Goal: Information Seeking & Learning: Get advice/opinions

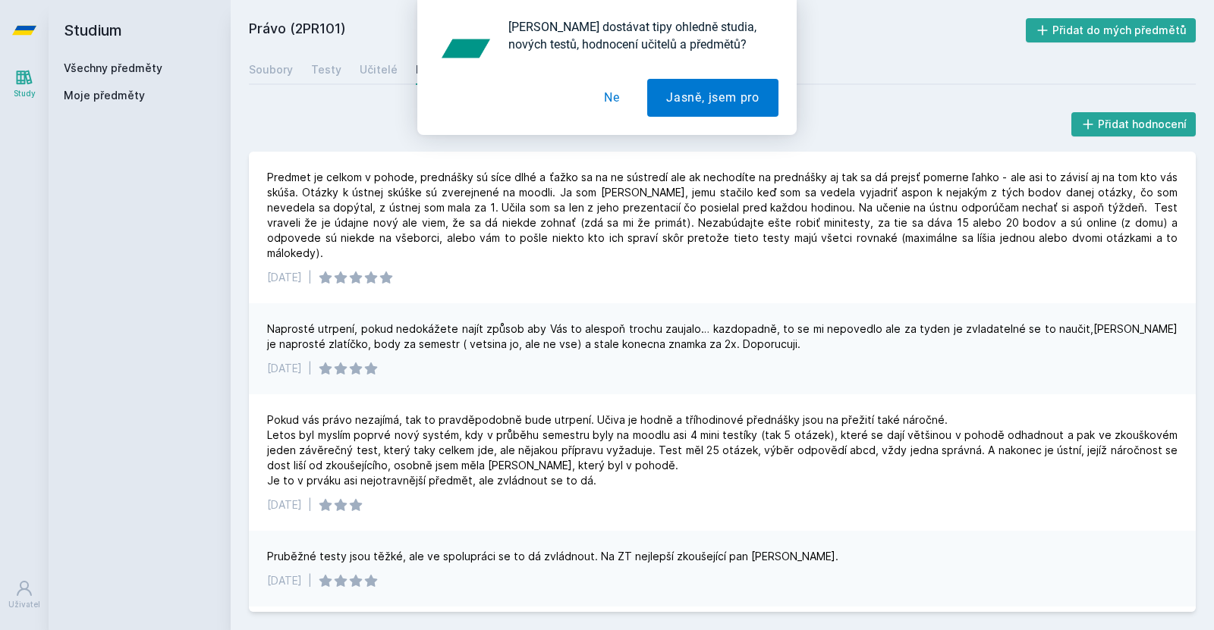
click at [68, 61] on div "Chceš dostávat tipy ohledně studia, nových testů, hodnocení učitelů a předmětů?…" at bounding box center [607, 67] width 1214 height 135
click at [610, 83] on button "Ne" at bounding box center [612, 98] width 54 height 38
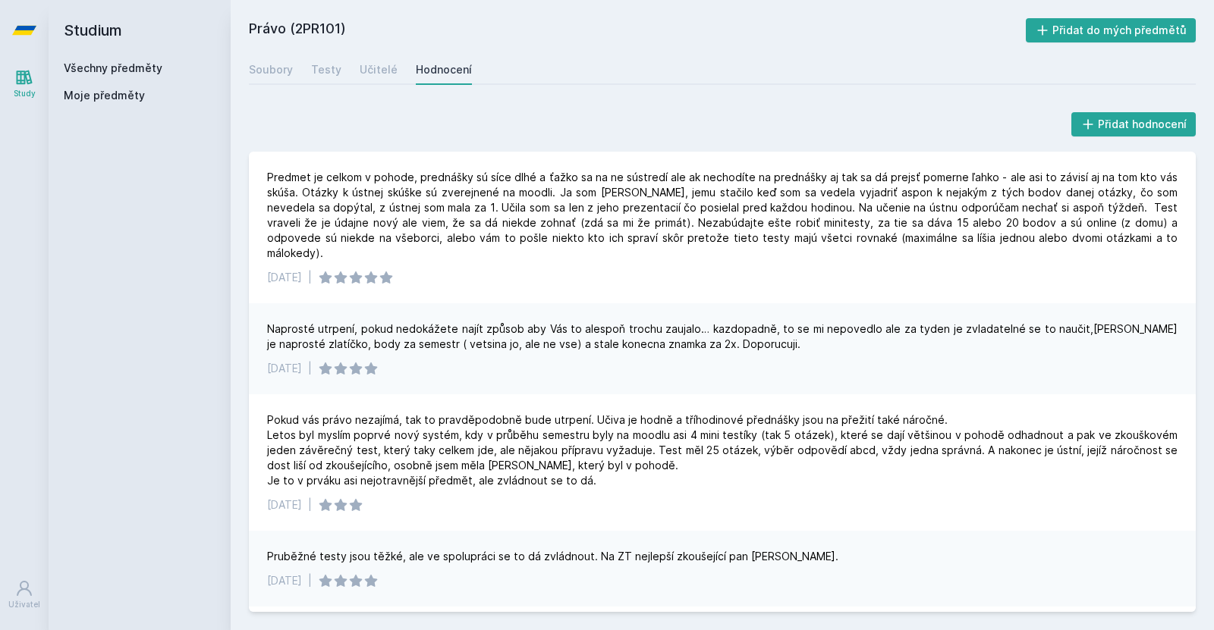
drag, startPoint x: 122, startPoint y: 77, endPoint x: 154, endPoint y: 64, distance: 34.7
click at [154, 64] on div "Všechny předměty Moje předměty" at bounding box center [140, 85] width 152 height 49
click at [154, 64] on link "Všechny předměty" at bounding box center [113, 67] width 99 height 13
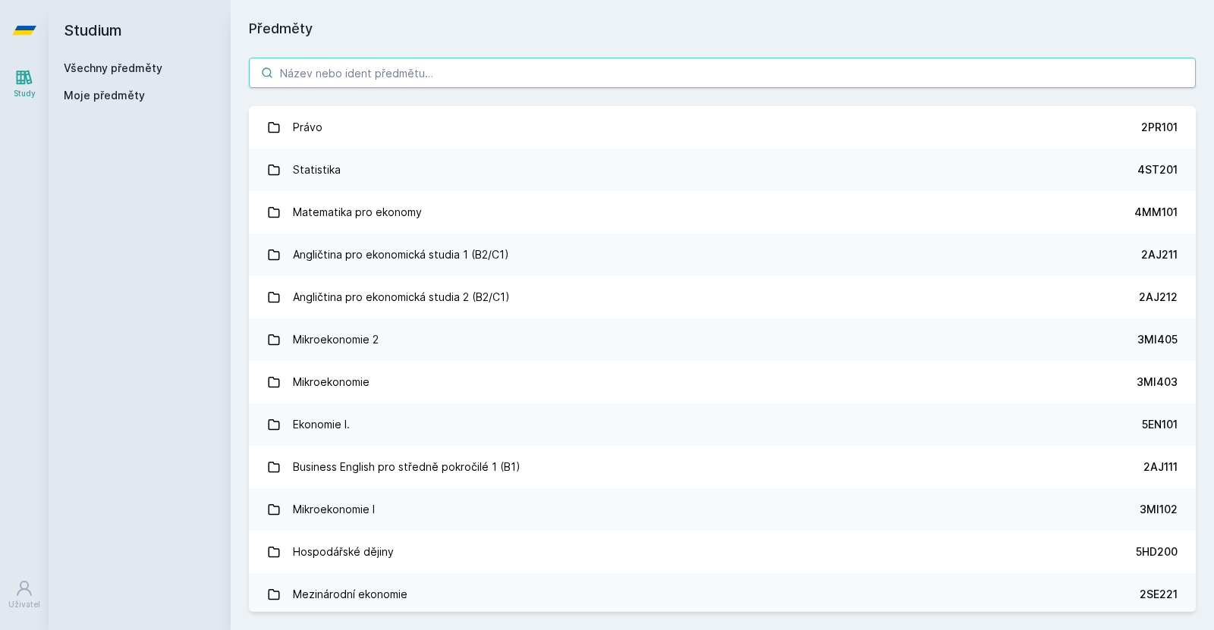
click at [385, 83] on input "search" at bounding box center [722, 73] width 947 height 30
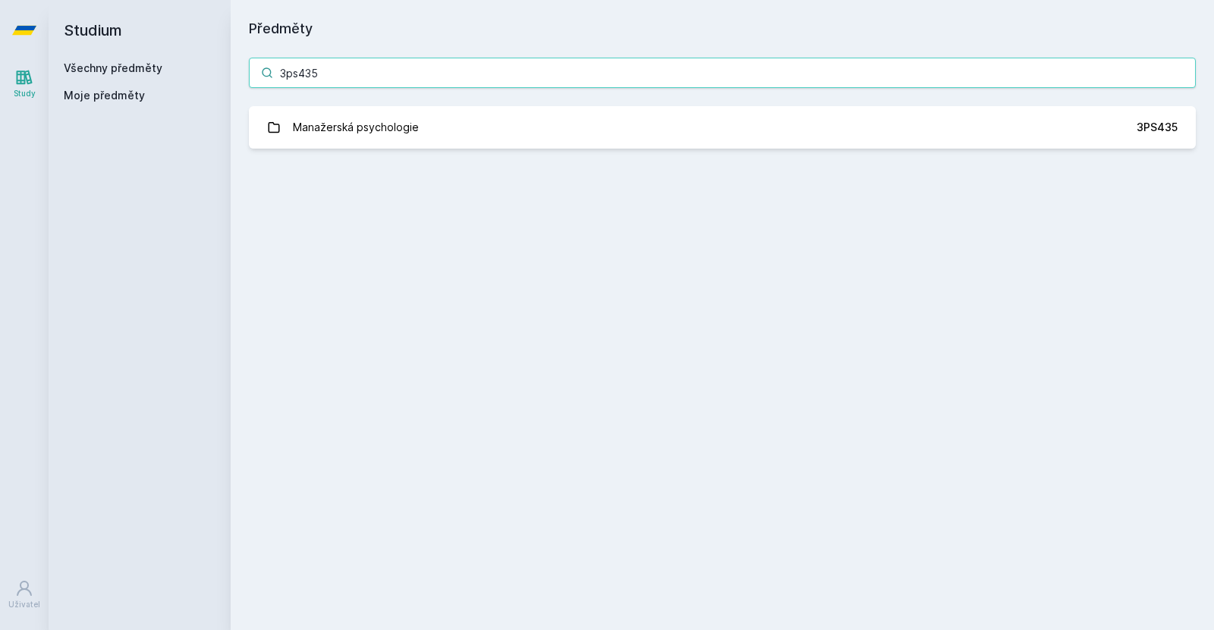
type input "3ps435"
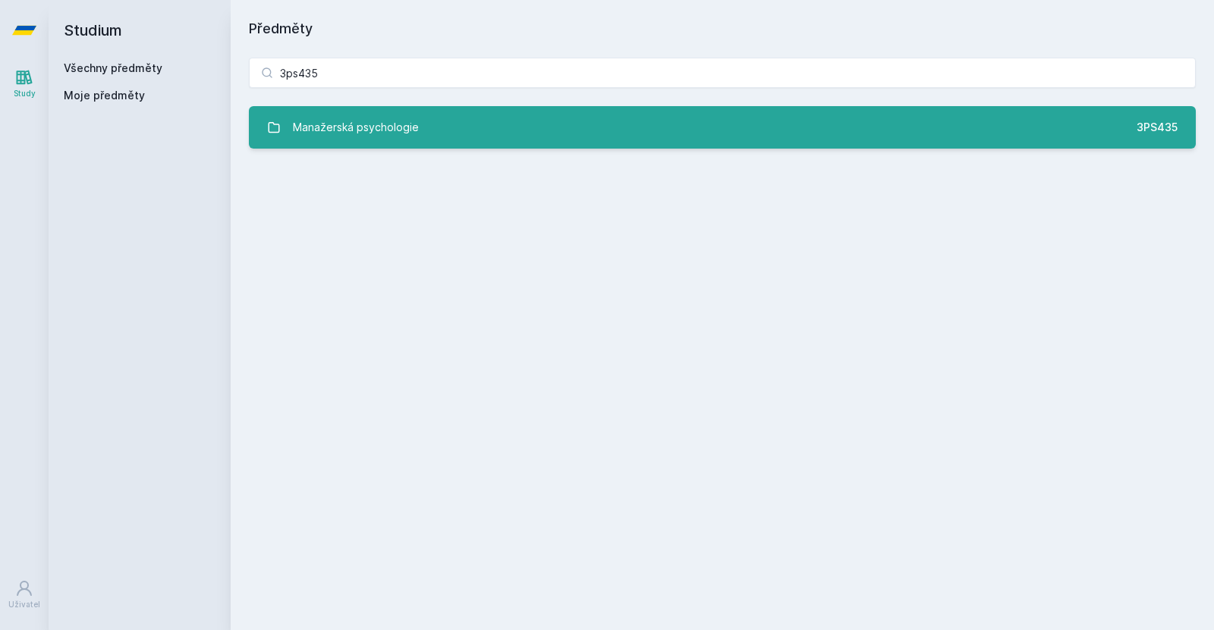
drag, startPoint x: 420, startPoint y: 158, endPoint x: 430, endPoint y: 137, distance: 22.7
click at [430, 137] on div "3ps435 Manažerská psychologie 3PS435 Jejda, něco se pokazilo." at bounding box center [722, 102] width 983 height 127
click at [430, 137] on link "Manažerská psychologie 3PS435" at bounding box center [722, 127] width 947 height 42
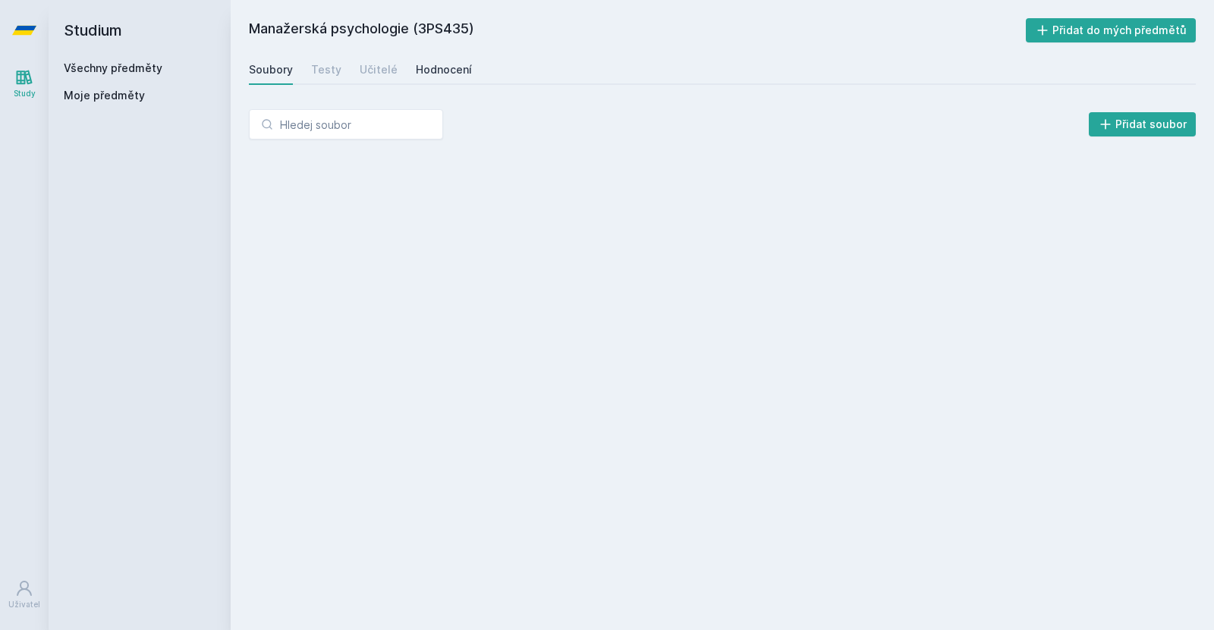
click at [422, 71] on div "Hodnocení" at bounding box center [444, 69] width 56 height 15
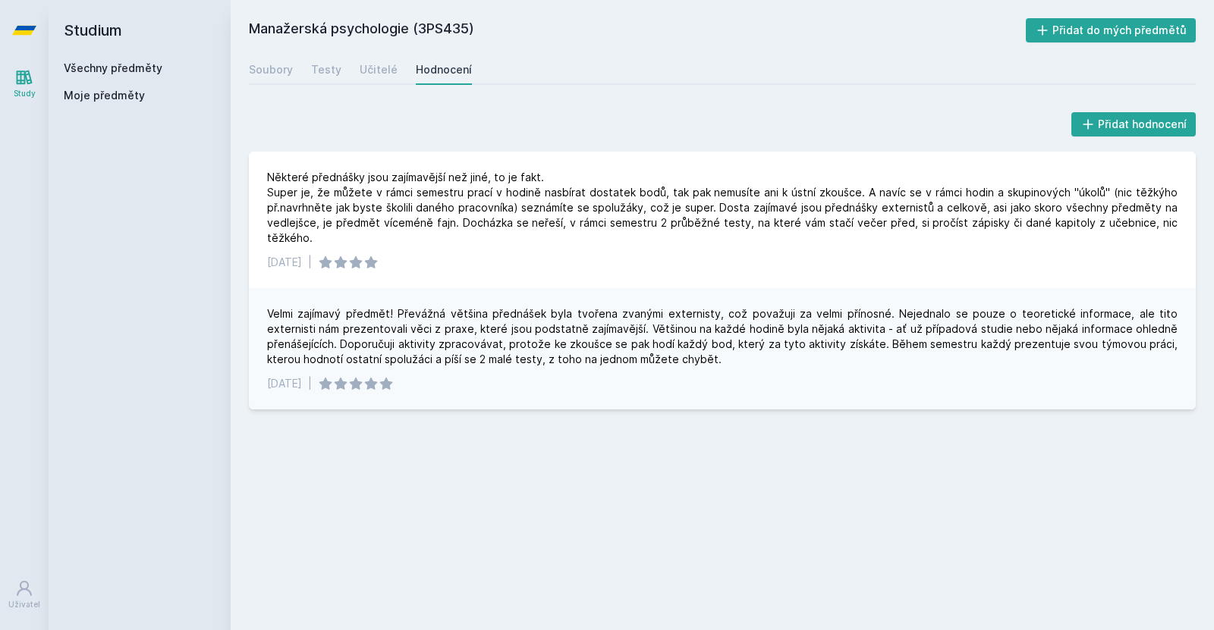
click at [106, 61] on div "Všechny předměty" at bounding box center [140, 68] width 152 height 15
click at [118, 63] on link "Všechny předměty" at bounding box center [113, 67] width 99 height 13
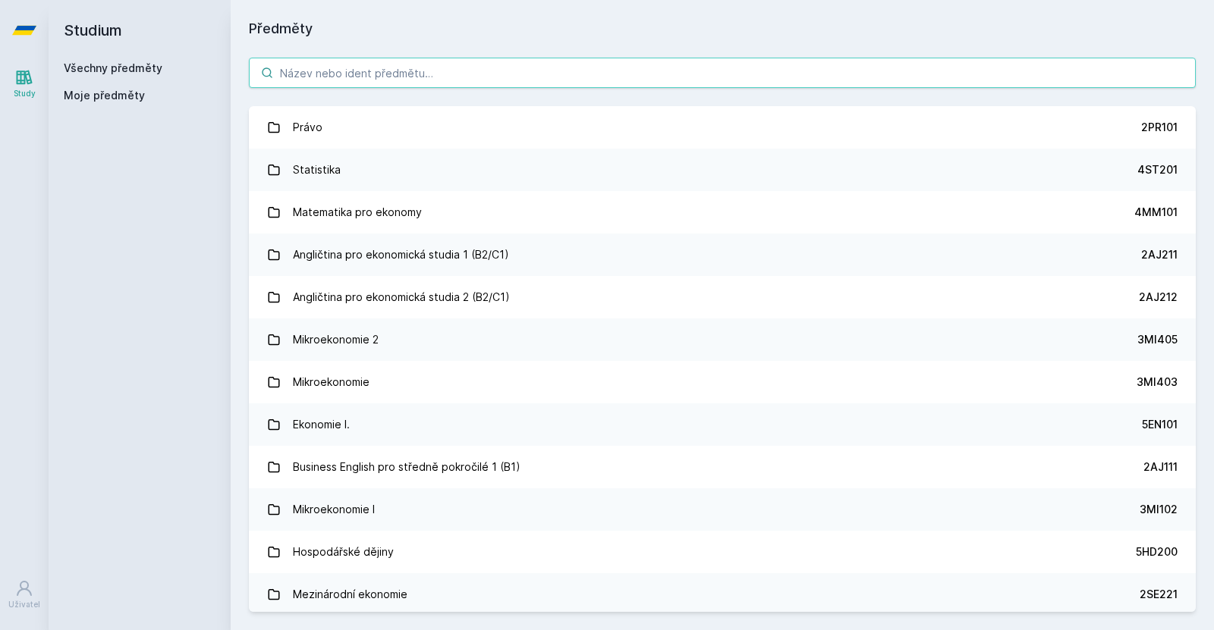
drag, startPoint x: 425, startPoint y: 49, endPoint x: 419, endPoint y: 76, distance: 28.0
click at [419, 76] on div "Právo 2PR101 Statistika 4ST201 Matematika pro ekonomy 4MM101 Angličtina pro eko…" at bounding box center [722, 334] width 983 height 591
click at [419, 76] on input "search" at bounding box center [722, 73] width 947 height 30
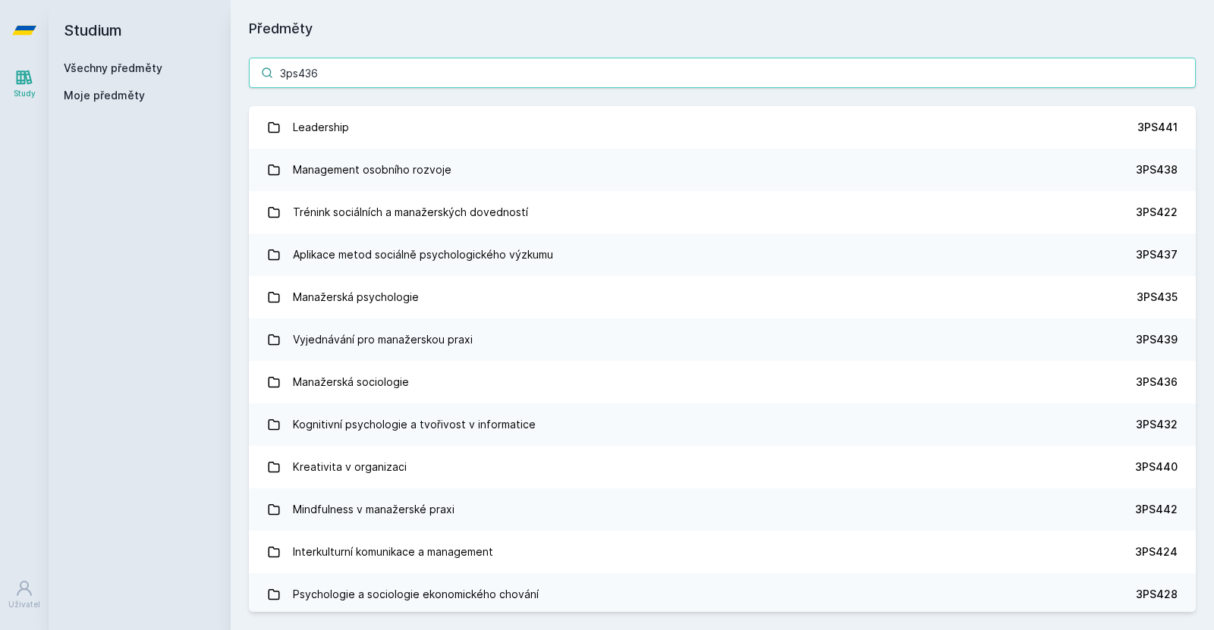
type input "3ps436"
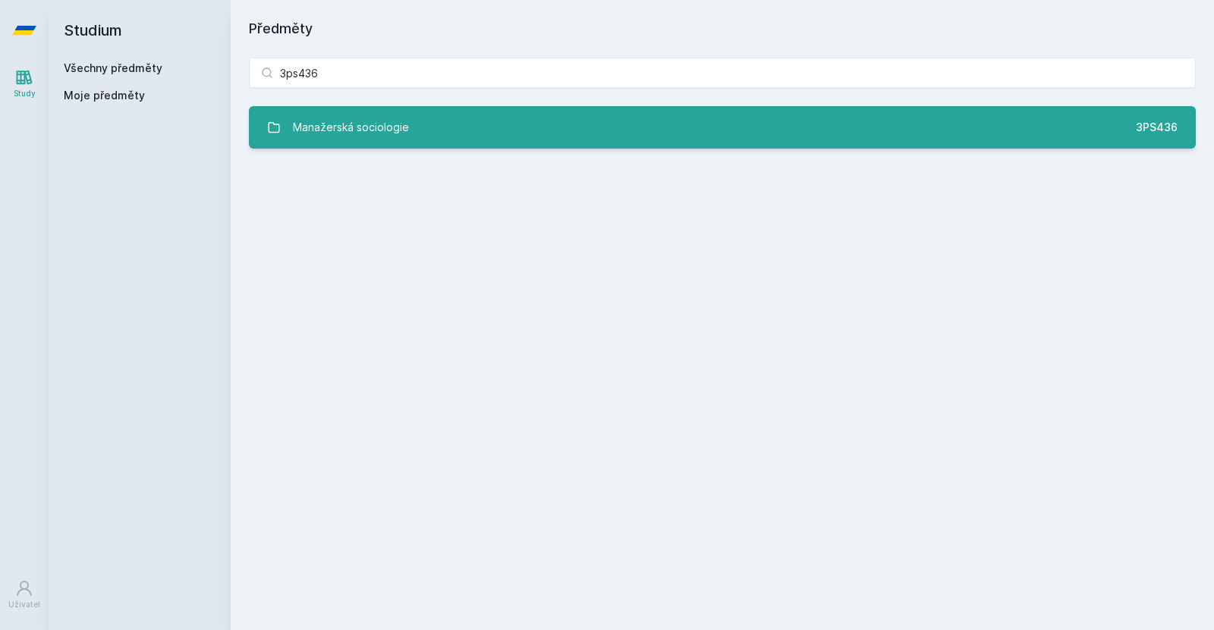
click at [443, 138] on link "Manažerská sociologie 3PS436" at bounding box center [722, 127] width 947 height 42
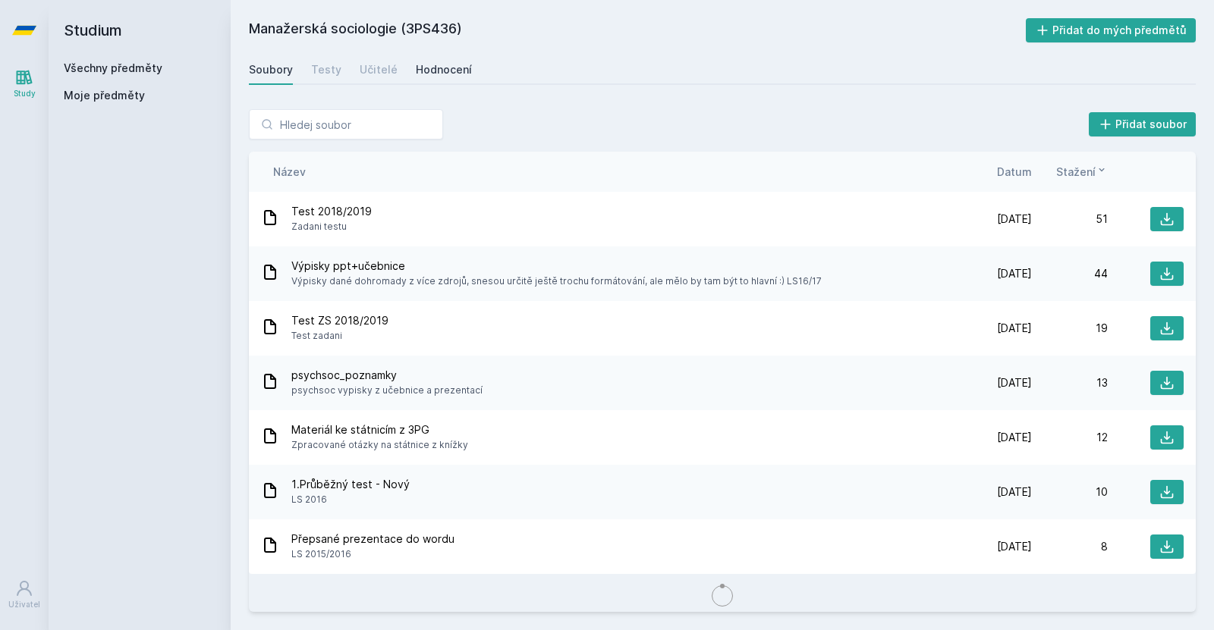
click at [435, 63] on div "Hodnocení" at bounding box center [444, 69] width 56 height 15
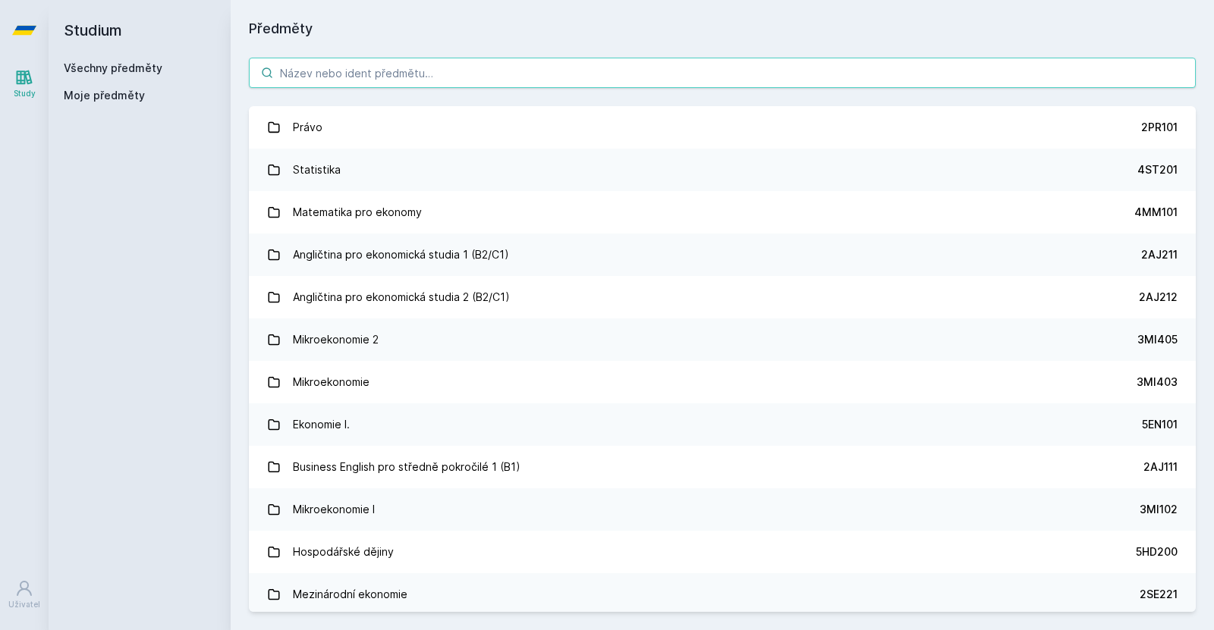
click at [363, 60] on input "search" at bounding box center [722, 73] width 947 height 30
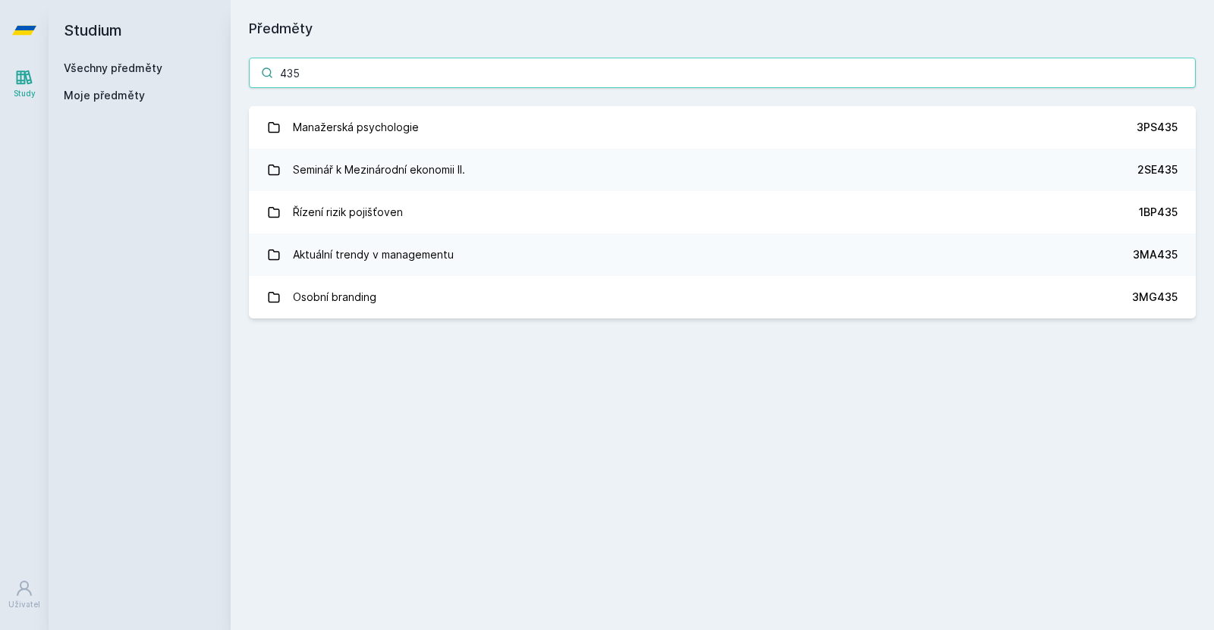
type input "435"
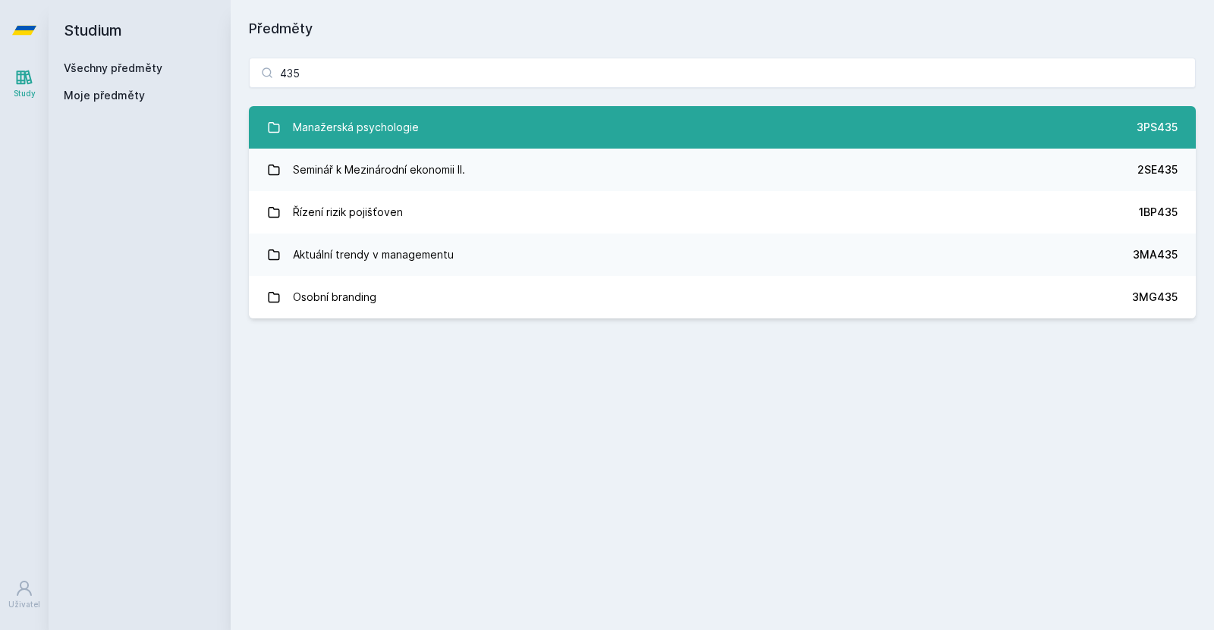
click at [400, 112] on link "Manažerská psychologie 3PS435" at bounding box center [722, 127] width 947 height 42
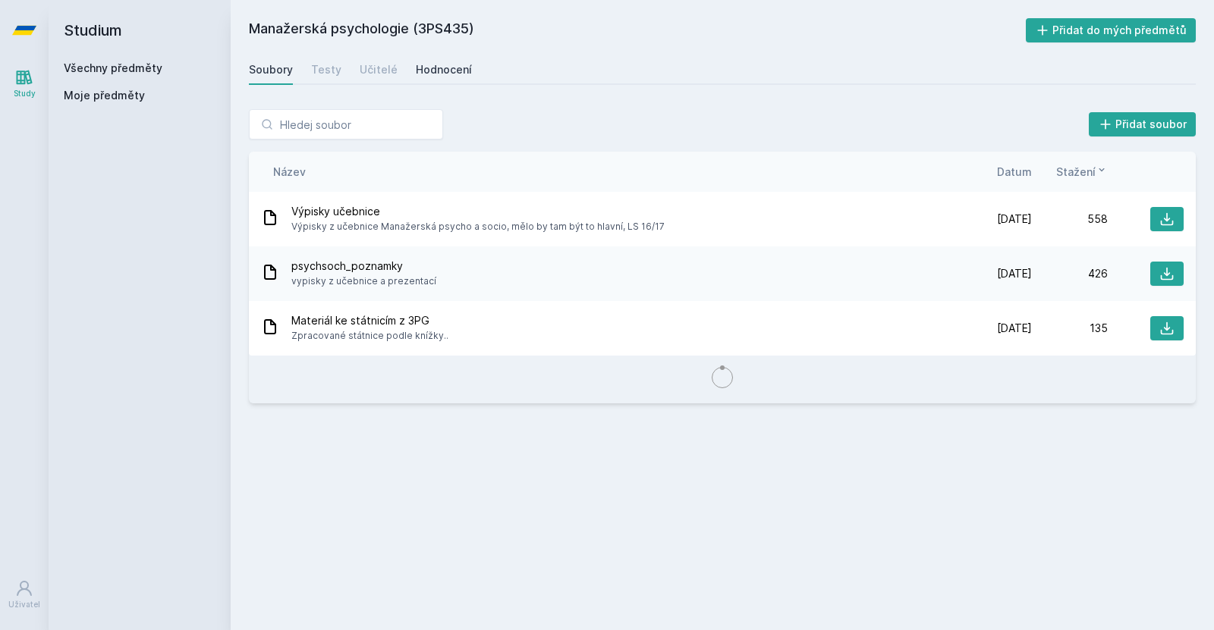
click at [432, 75] on div "Hodnocení" at bounding box center [444, 69] width 56 height 15
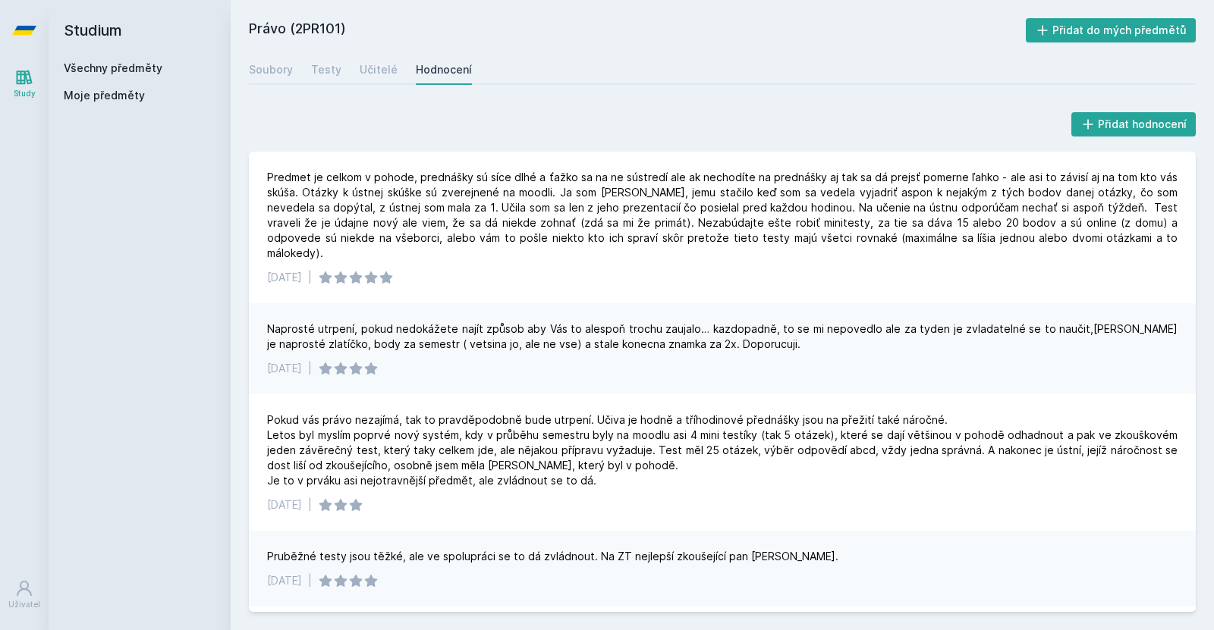
click at [121, 63] on link "Všechny předměty" at bounding box center [113, 67] width 99 height 13
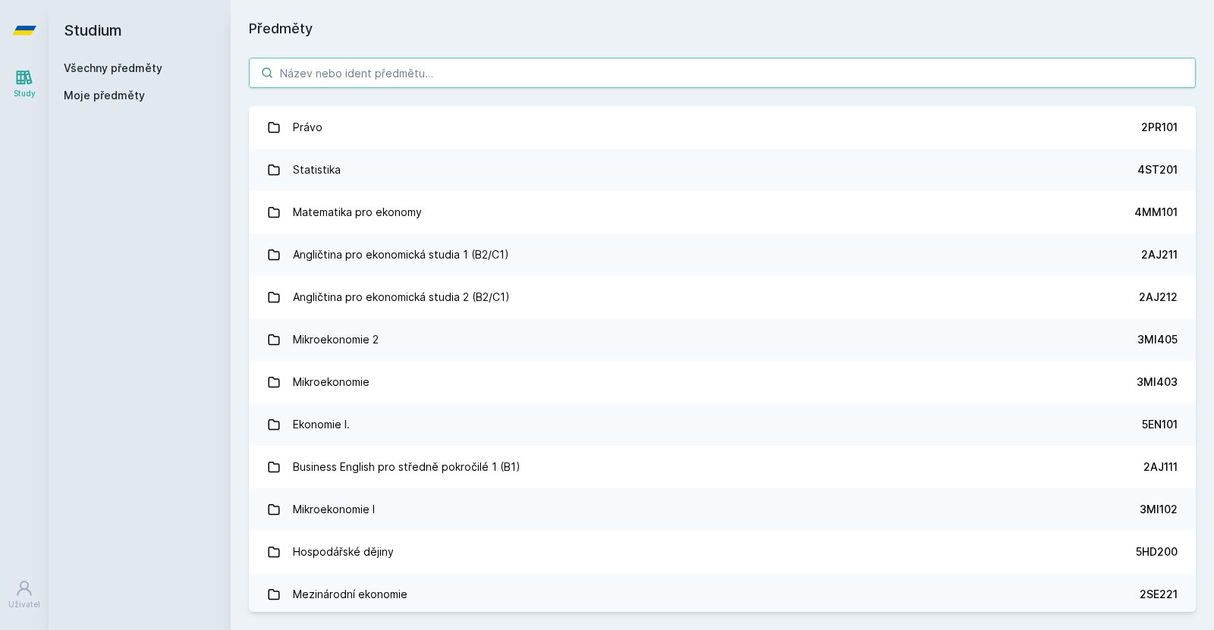
click at [445, 67] on input "search" at bounding box center [722, 73] width 947 height 30
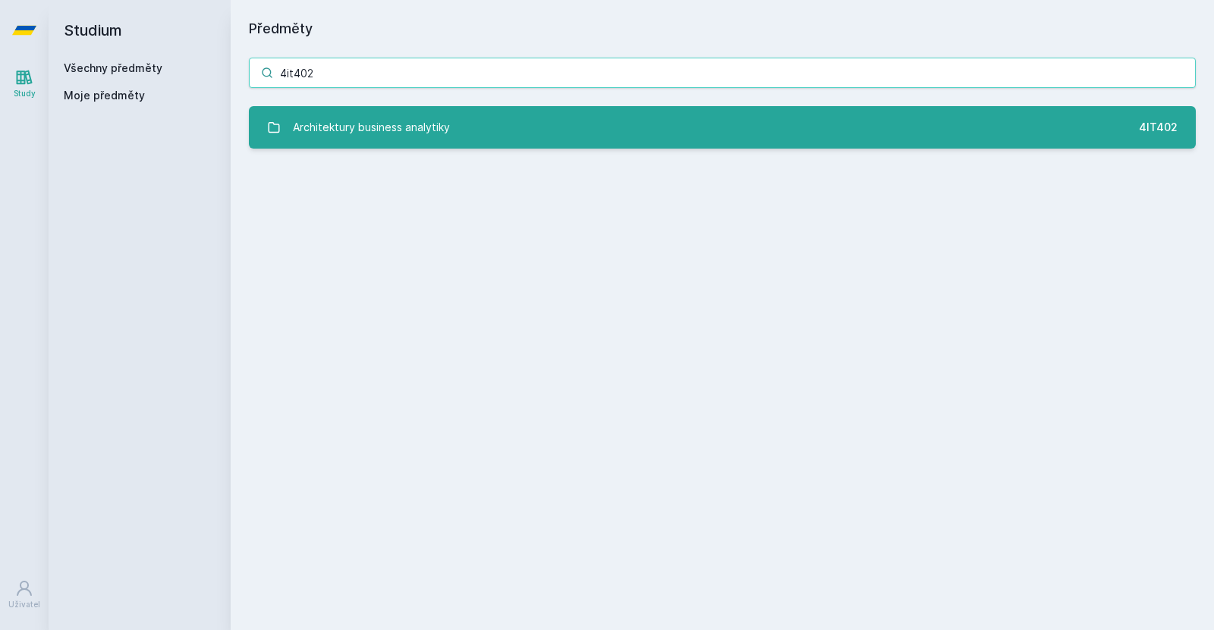
type input "4it402"
click at [542, 126] on link "Architektury business analytiky 4IT402" at bounding box center [722, 127] width 947 height 42
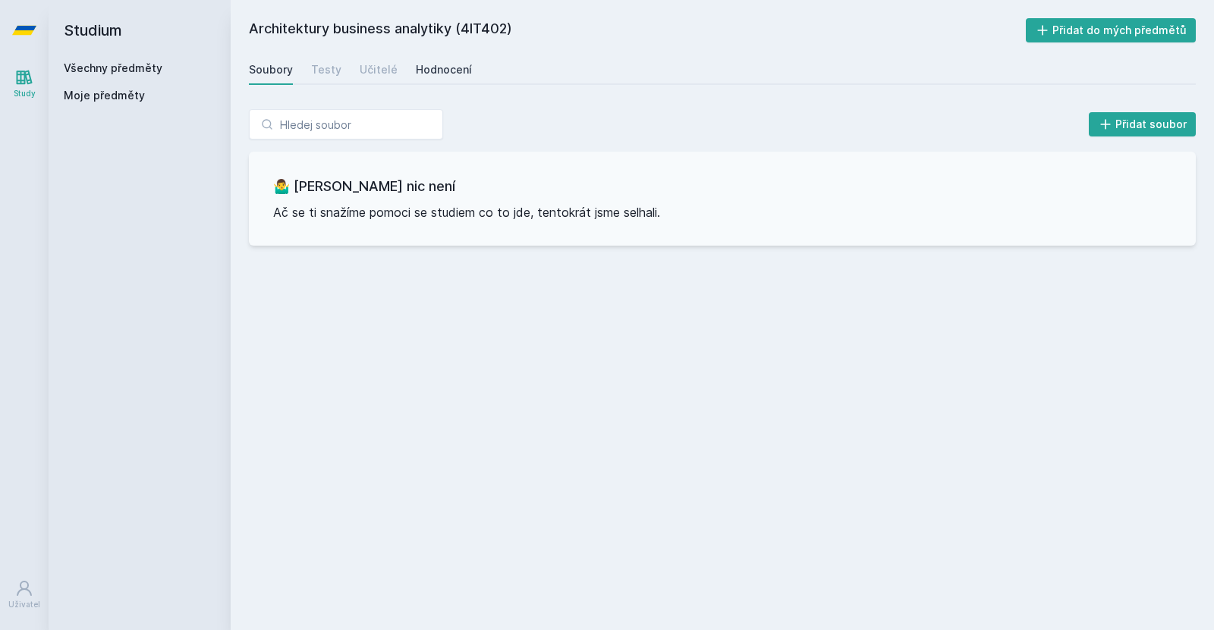
click at [419, 74] on div "Hodnocení" at bounding box center [444, 69] width 56 height 15
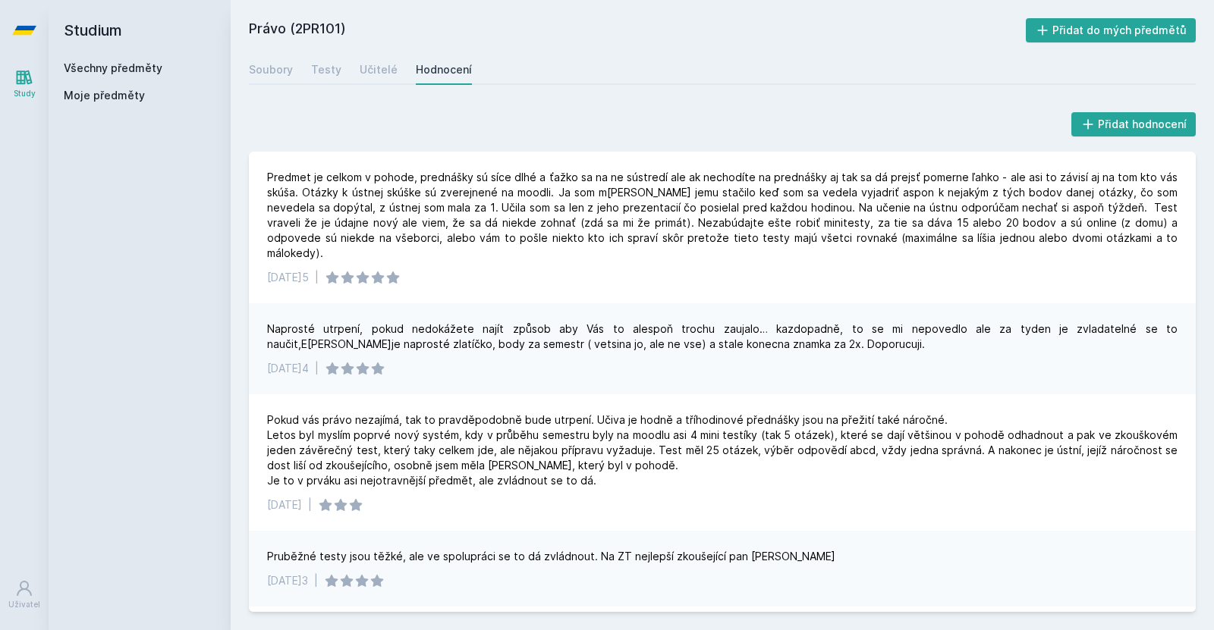
click at [136, 70] on link "Všechny předměty" at bounding box center [113, 67] width 99 height 13
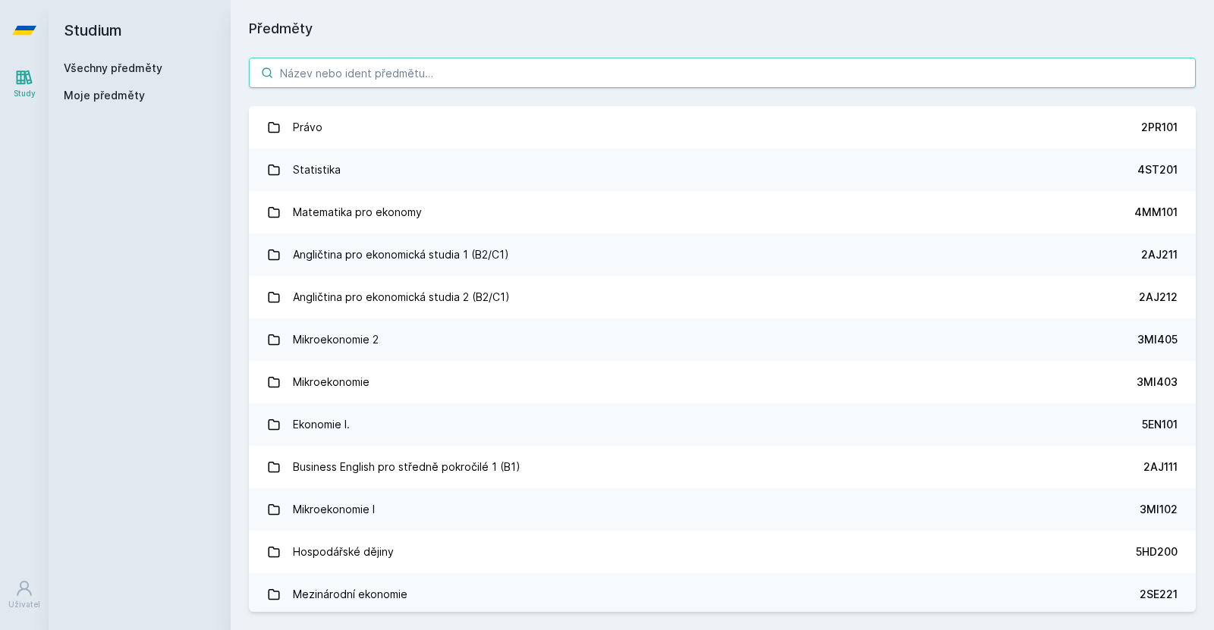
click at [435, 64] on input "search" at bounding box center [722, 73] width 947 height 30
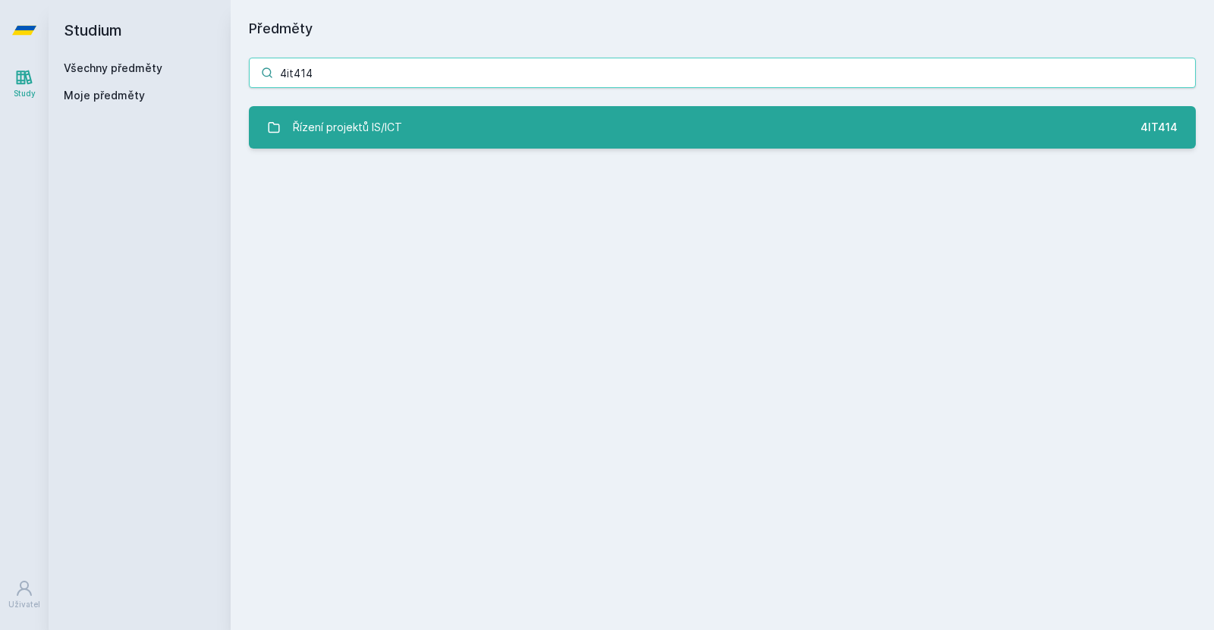
type input "4it414"
click at [438, 114] on link "Řízení projektů IS/ICT 4IT414" at bounding box center [722, 127] width 947 height 42
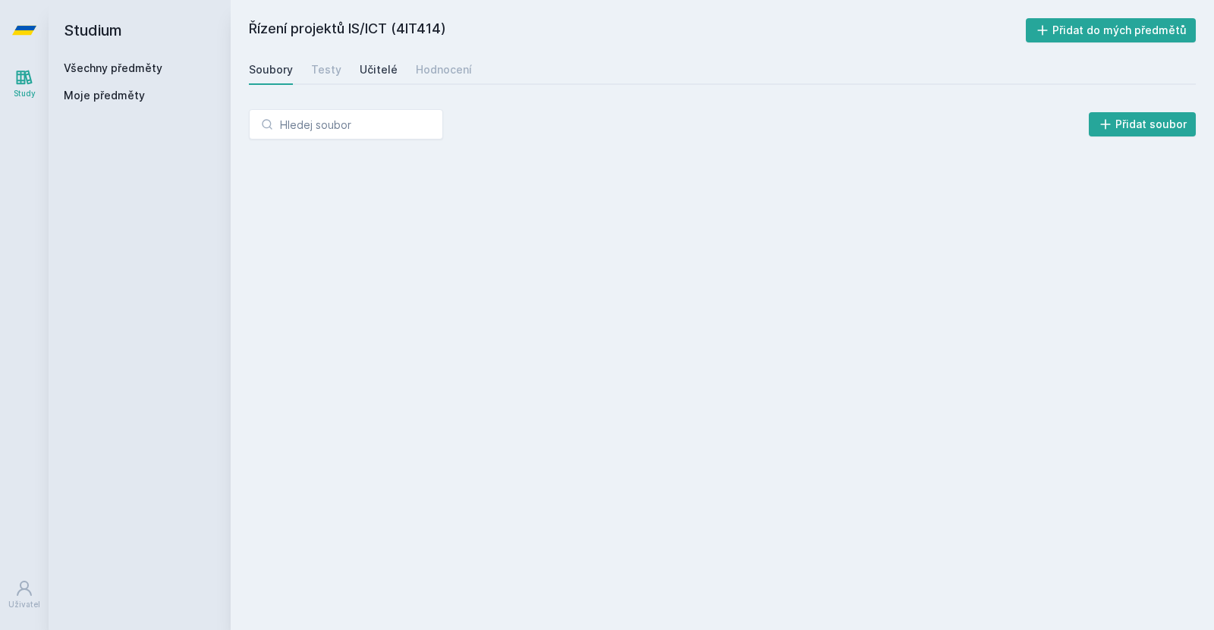
click at [380, 65] on div "Učitelé" at bounding box center [379, 69] width 38 height 15
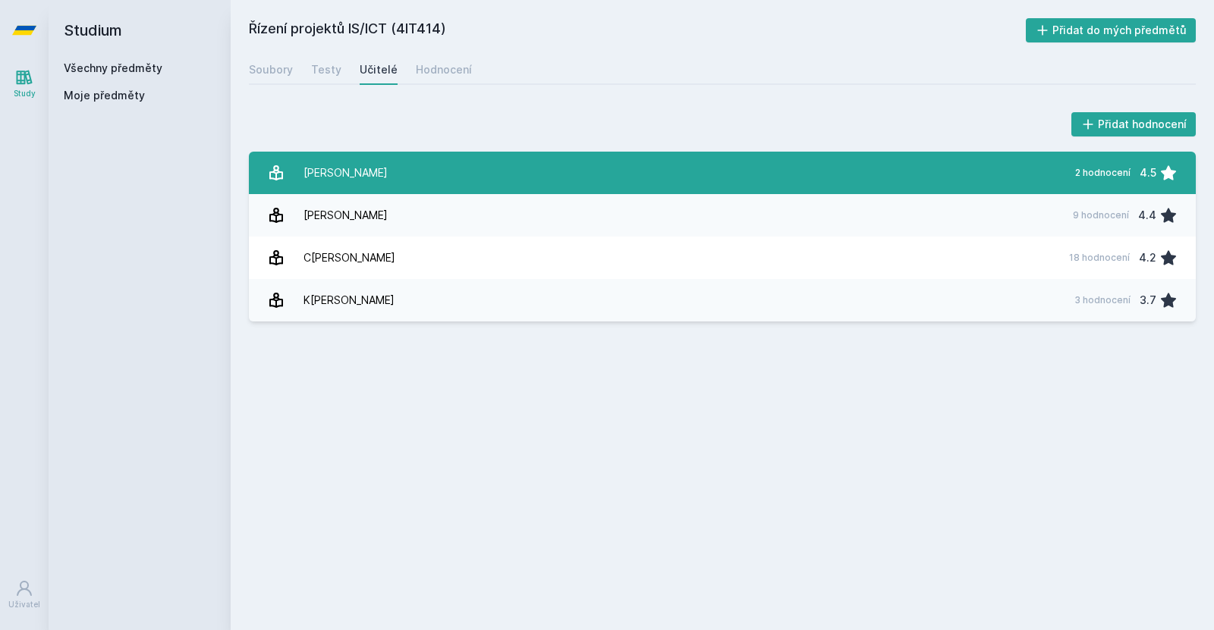
click at [492, 165] on link "Hausmann Oto 2 hodnocení 4.5" at bounding box center [722, 173] width 947 height 42
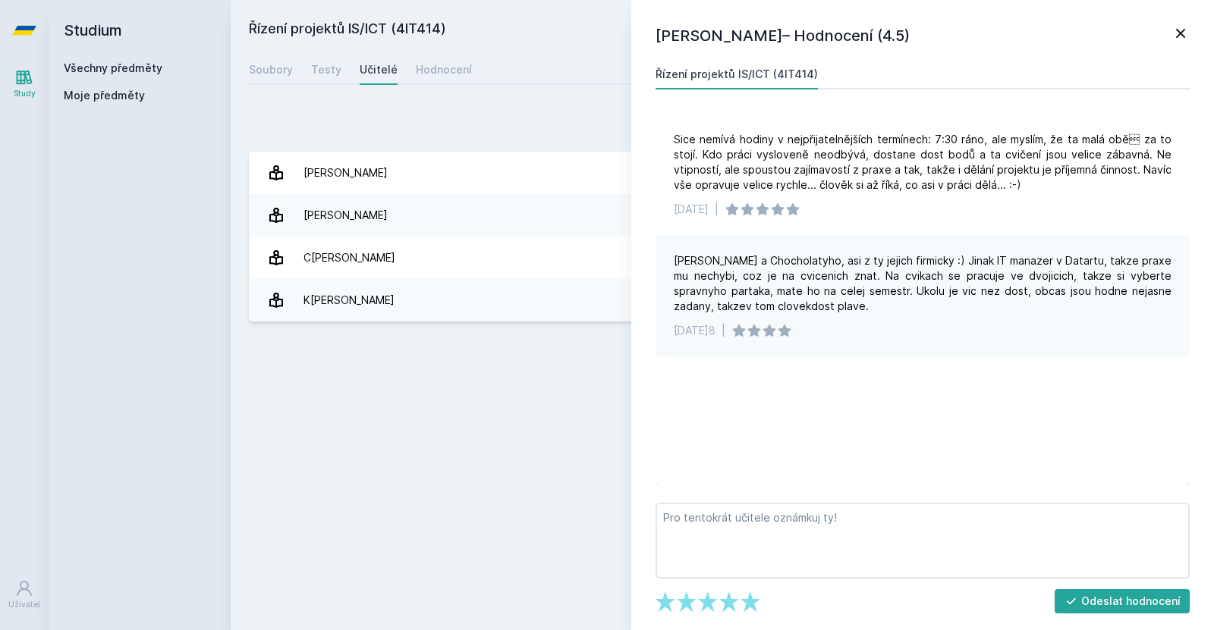
click at [591, 135] on div "Přidat hodnocení" at bounding box center [722, 124] width 947 height 30
click at [157, 68] on link "Všechny předměty" at bounding box center [113, 67] width 99 height 13
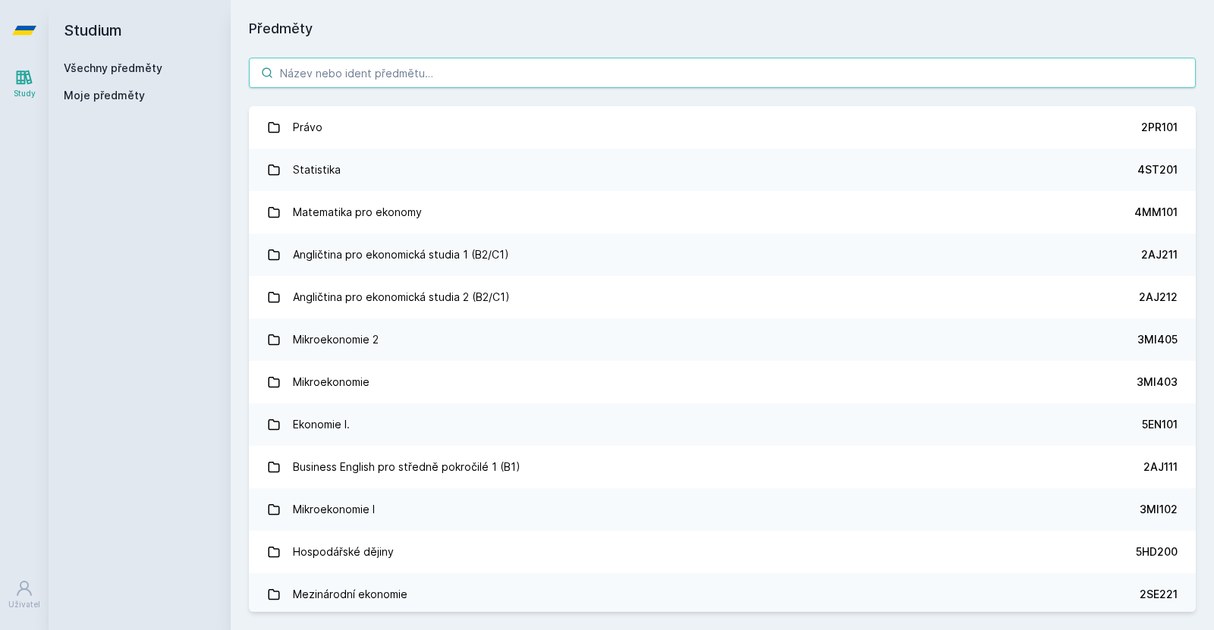
click at [362, 80] on input "search" at bounding box center [722, 73] width 947 height 30
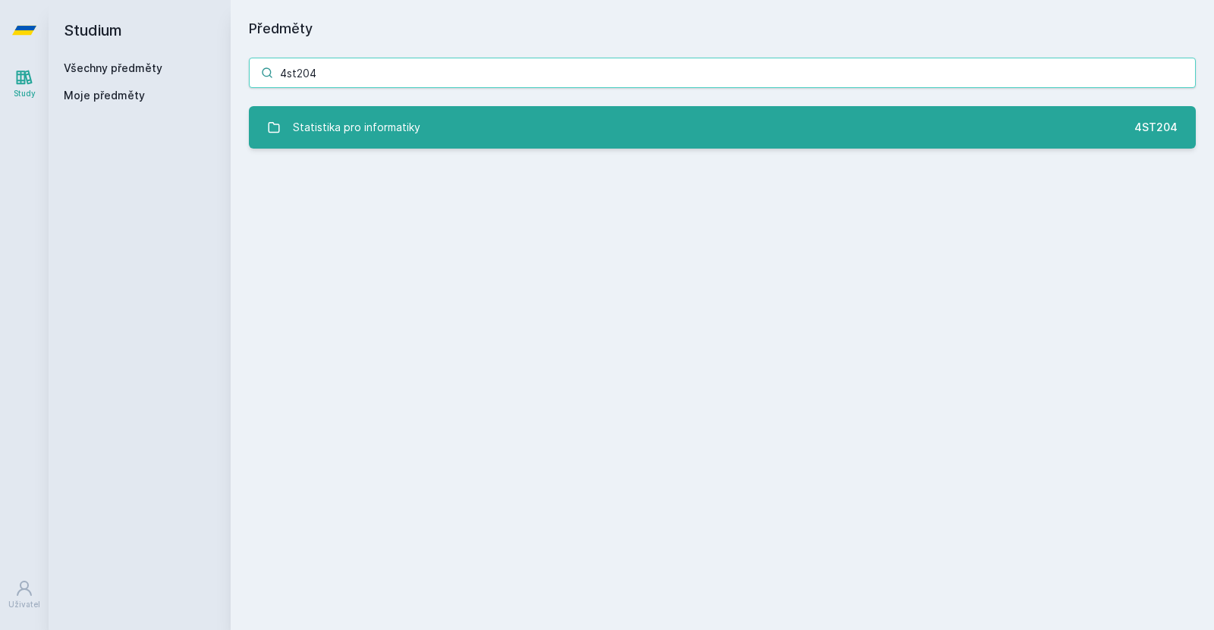
type input "4st204"
click at [397, 143] on link "Statistika pro informatiky 4ST204" at bounding box center [722, 127] width 947 height 42
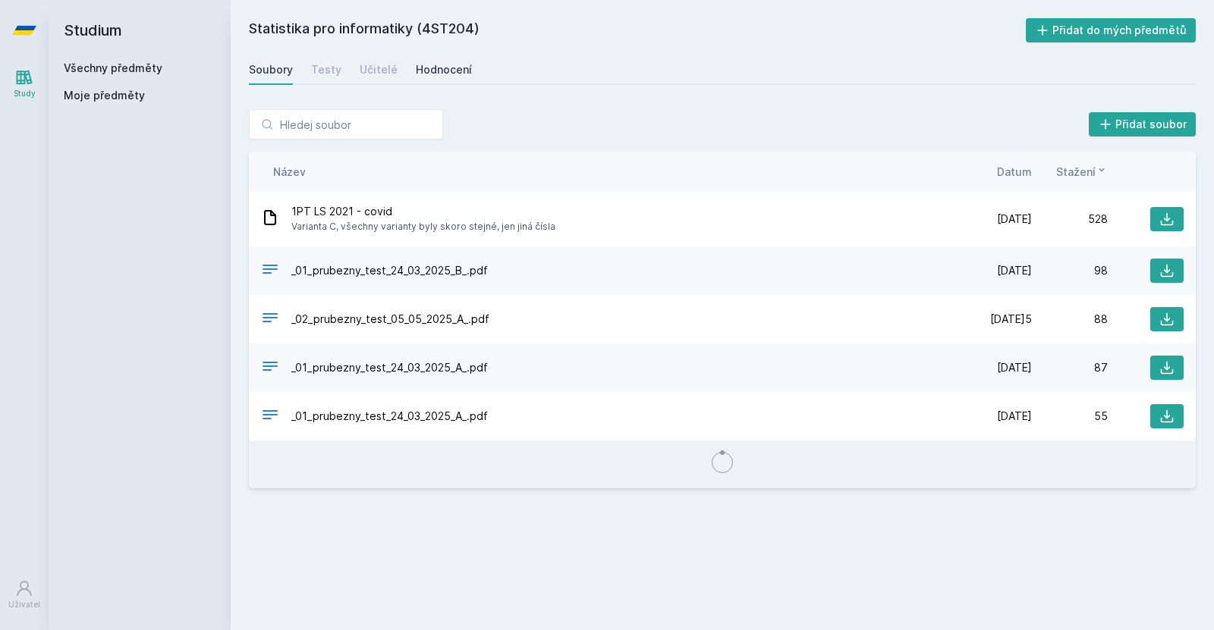
click at [442, 58] on link "Hodnocení" at bounding box center [444, 70] width 56 height 30
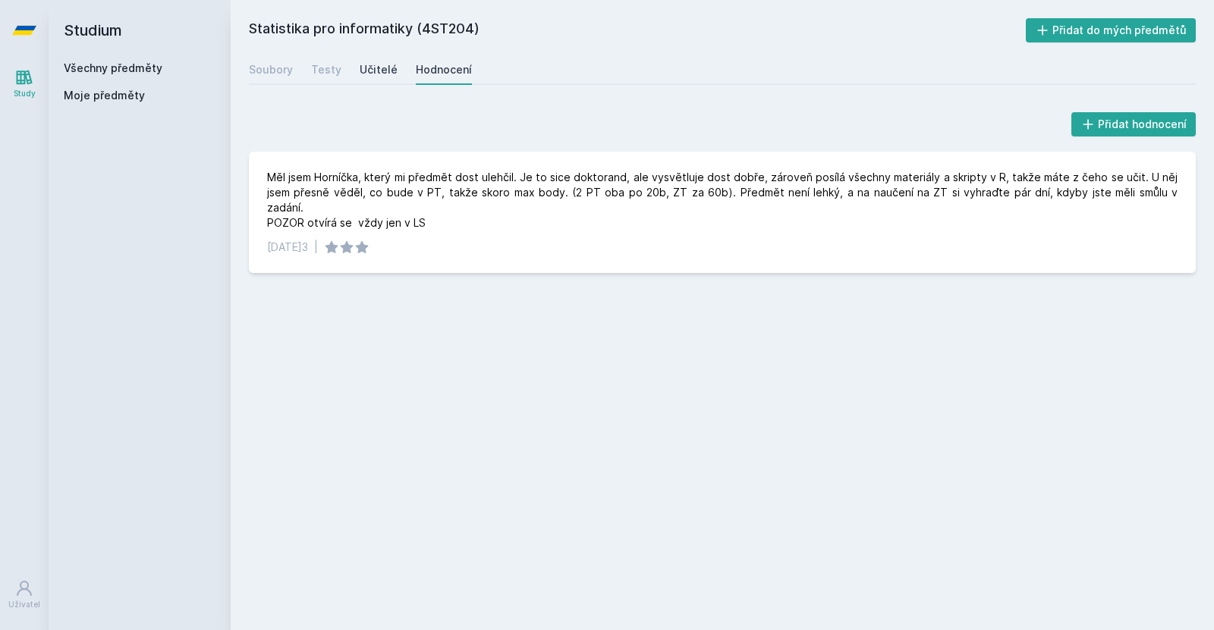
click at [388, 64] on div "Učitelé" at bounding box center [379, 69] width 38 height 15
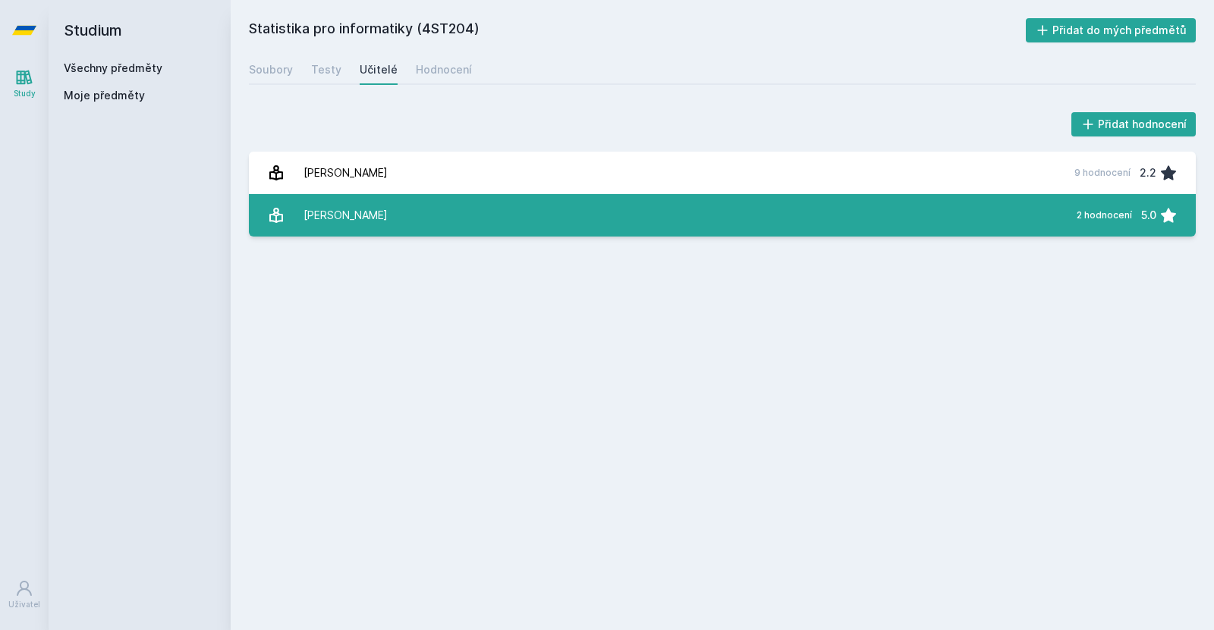
click at [388, 194] on link "Štěpánek Lubomír 2 hodnocení 5.0" at bounding box center [722, 215] width 947 height 42
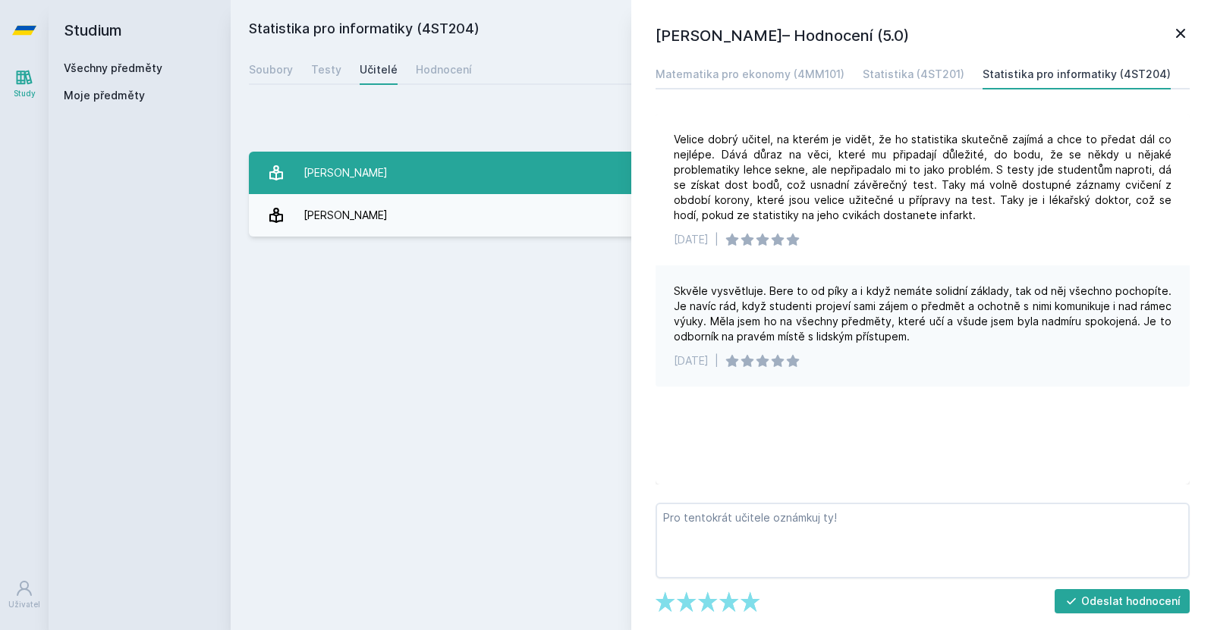
click at [426, 175] on link "Helman Karel 9 hodnocení 2.2" at bounding box center [722, 173] width 947 height 42
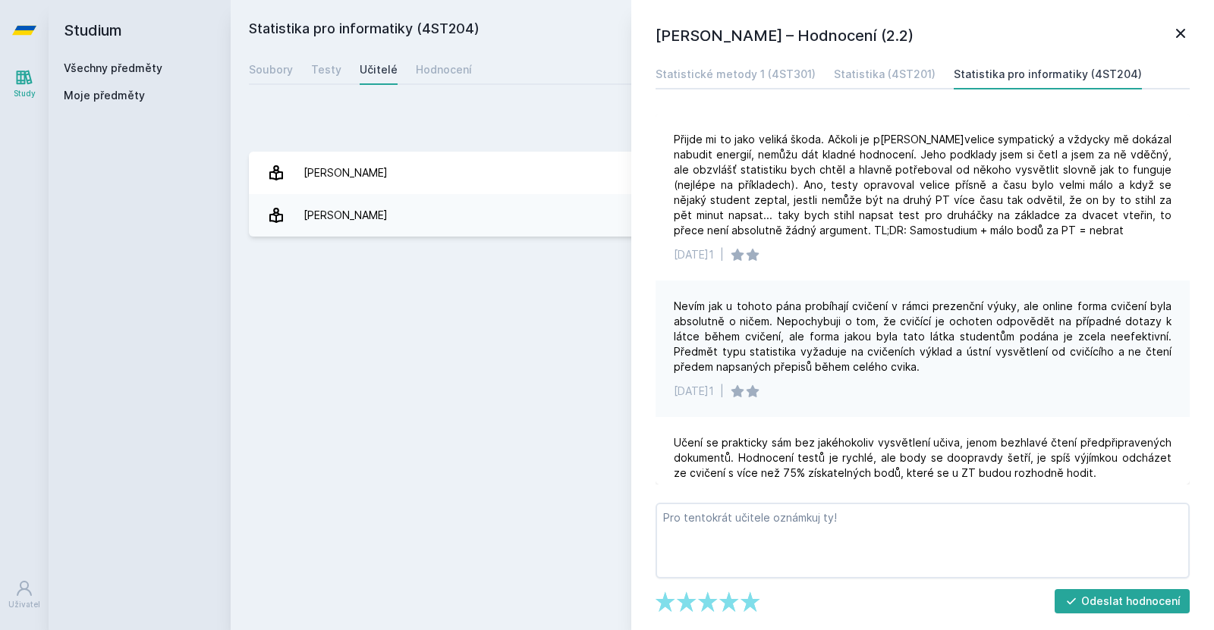
click at [451, 136] on div "Přidat hodnocení" at bounding box center [722, 124] width 947 height 30
